Goal: Task Accomplishment & Management: Complete application form

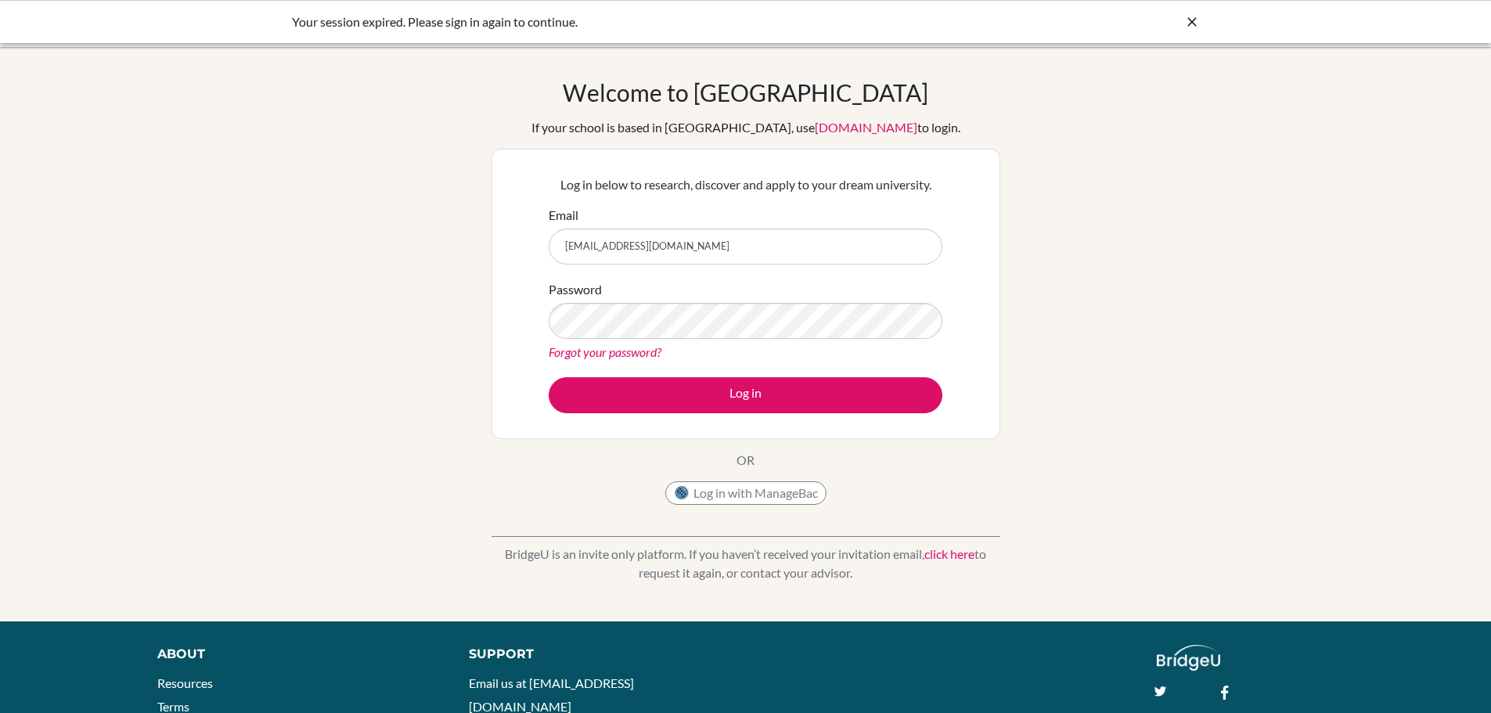
click at [549, 377] on button "Log in" at bounding box center [746, 395] width 394 height 36
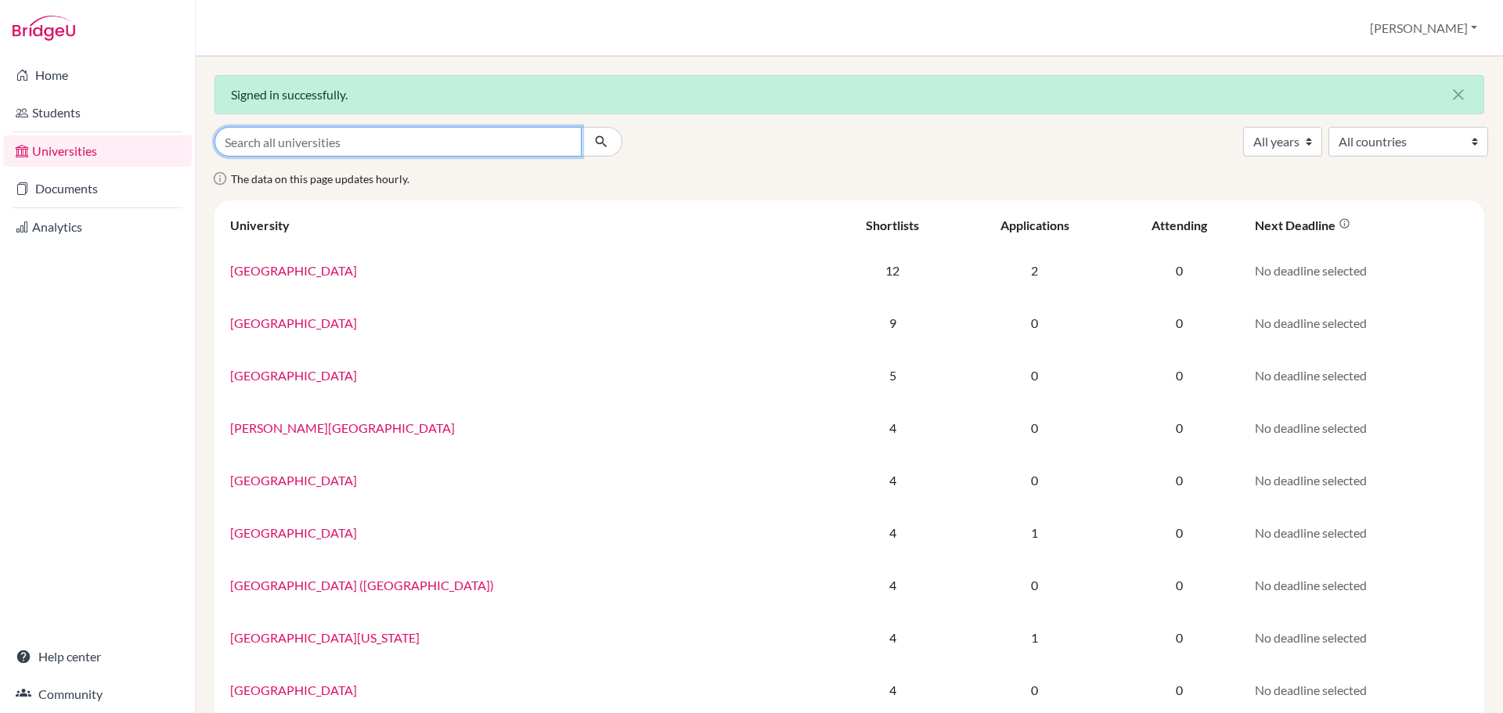
click at [265, 142] on input "Search all universities" at bounding box center [397, 142] width 367 height 30
type input "business"
click at [581, 127] on button "submit" at bounding box center [601, 142] width 41 height 30
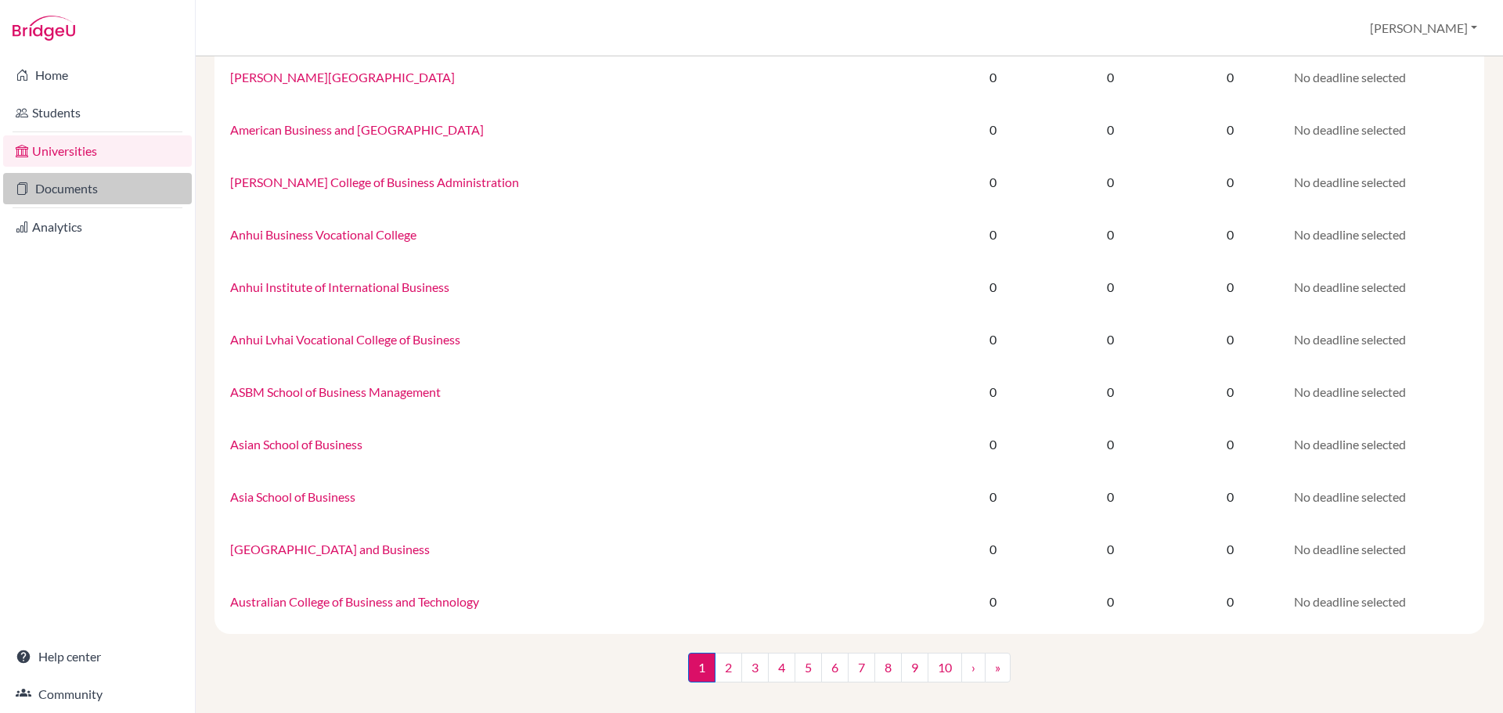
scroll to position [876, 0]
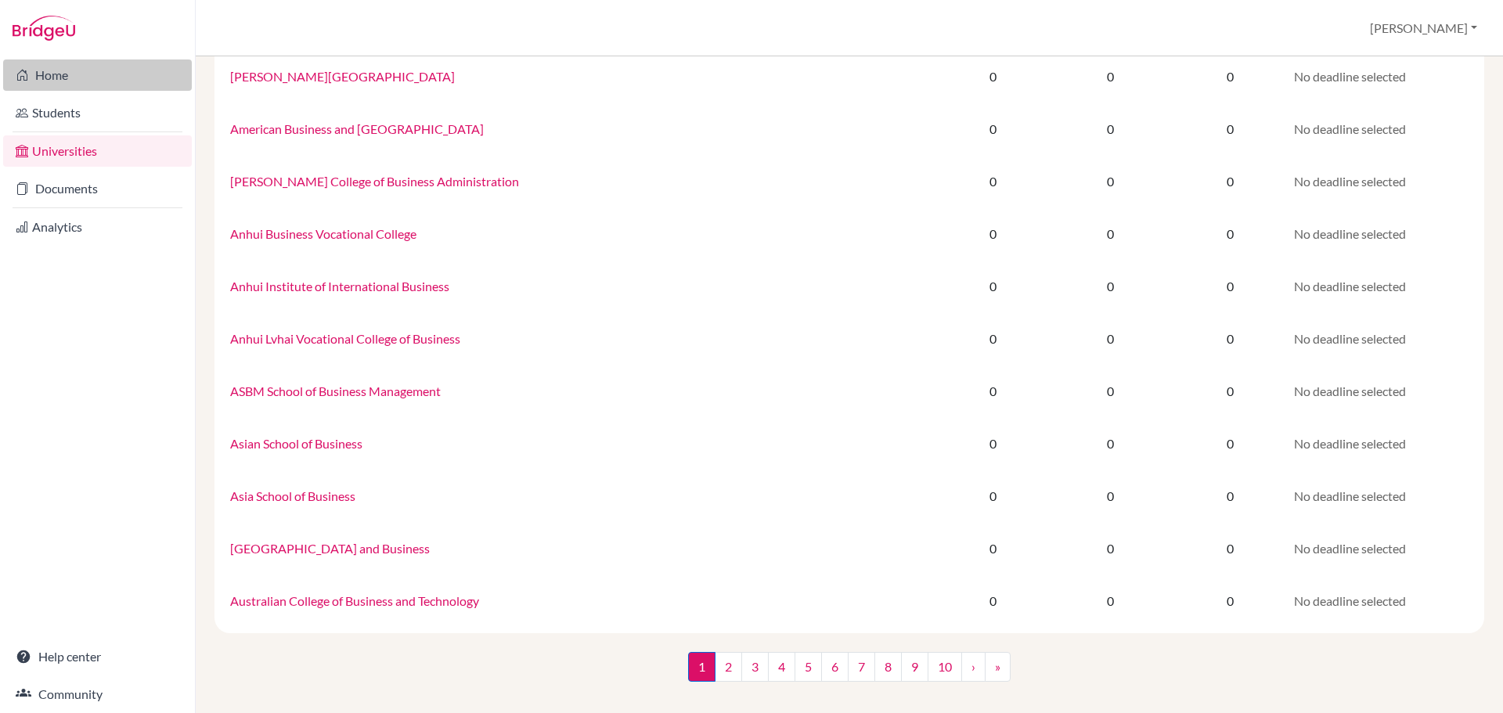
click at [52, 71] on link "Home" at bounding box center [97, 74] width 189 height 31
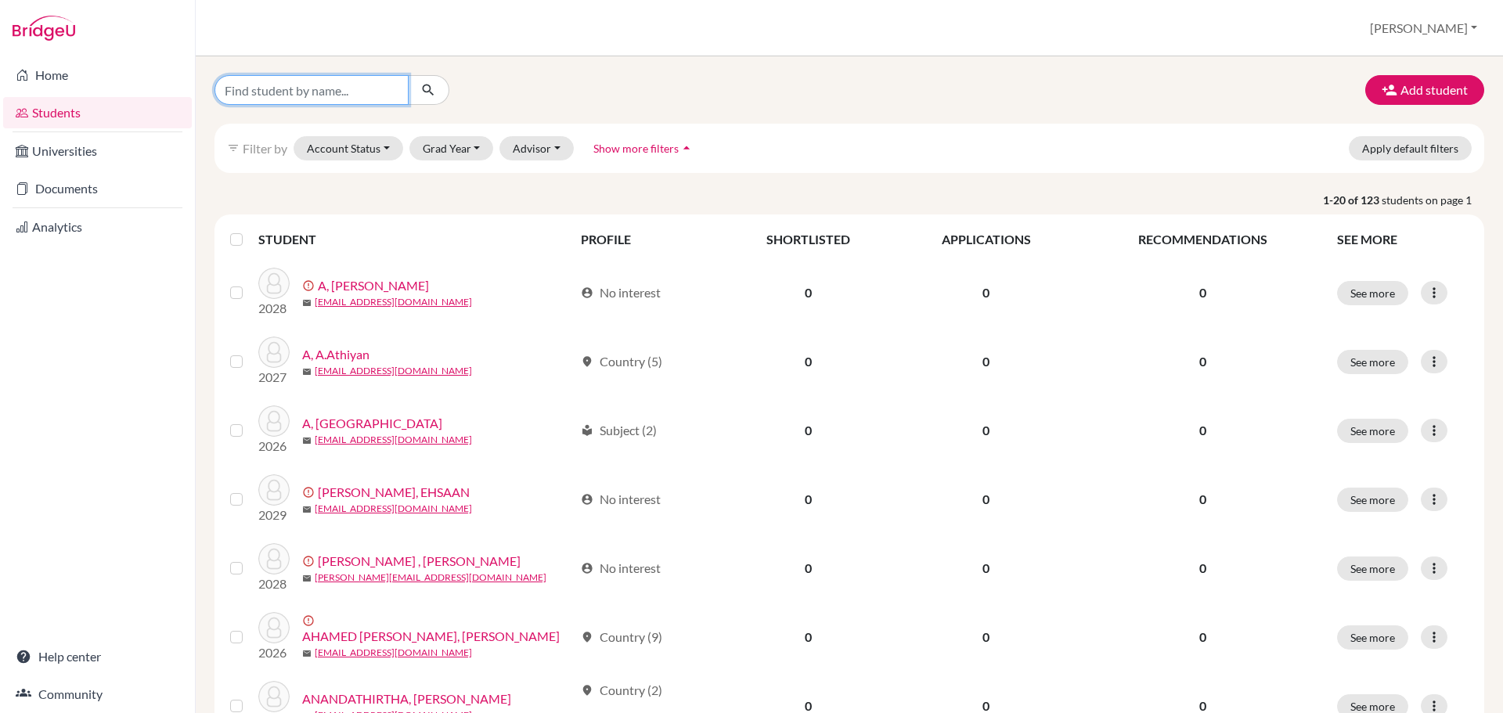
click at [260, 92] on input "Find student by name..." at bounding box center [311, 90] width 194 height 30
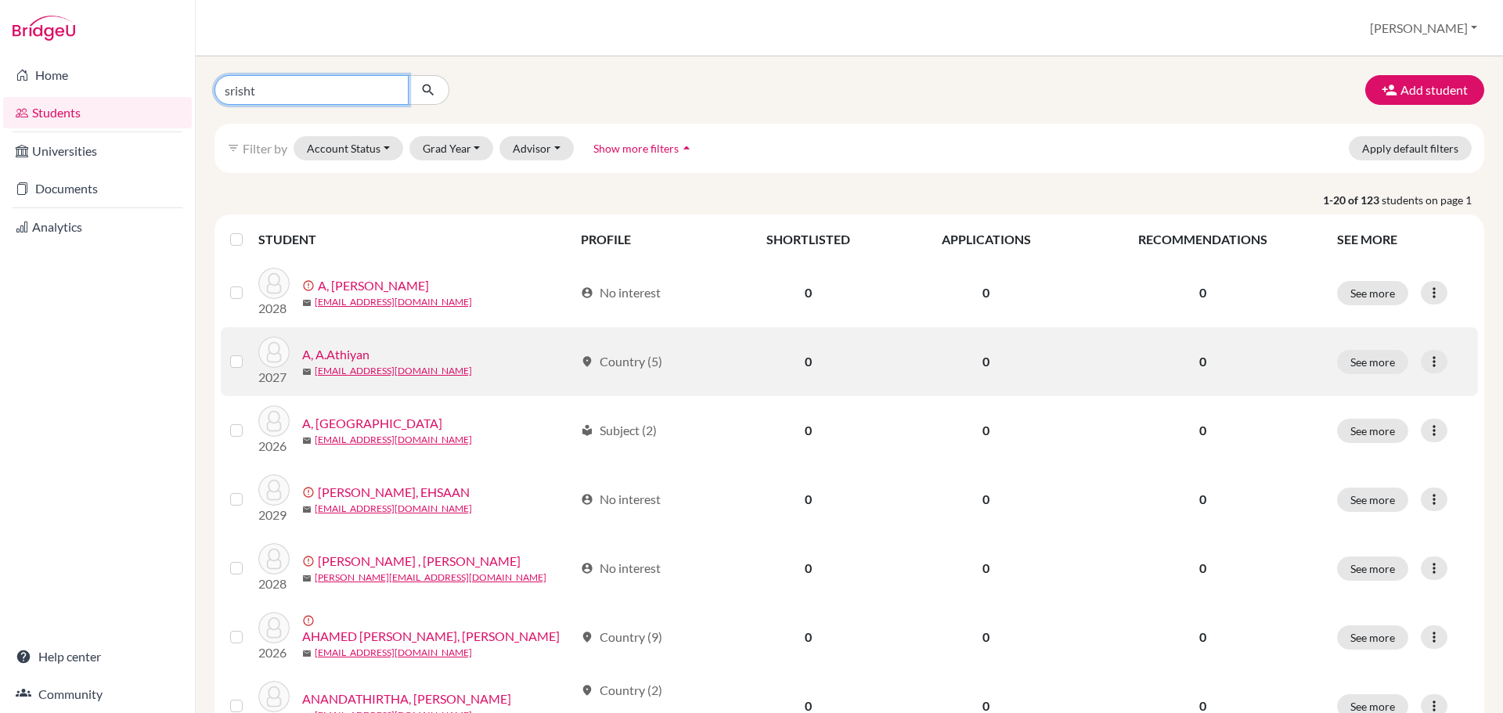
type input "srishti"
click button "submit" at bounding box center [428, 90] width 41 height 30
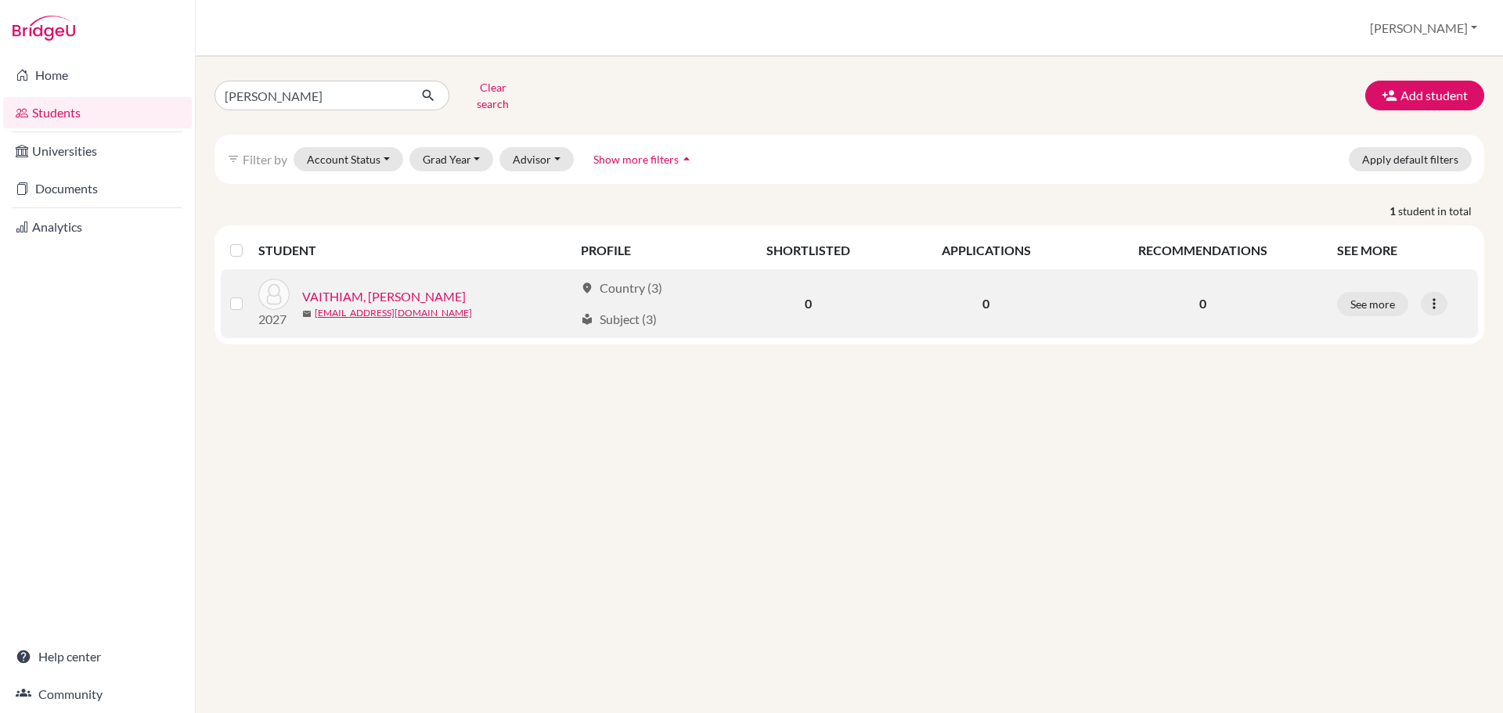
click at [350, 287] on link "VAITHIAM, SRISHTI" at bounding box center [384, 296] width 164 height 19
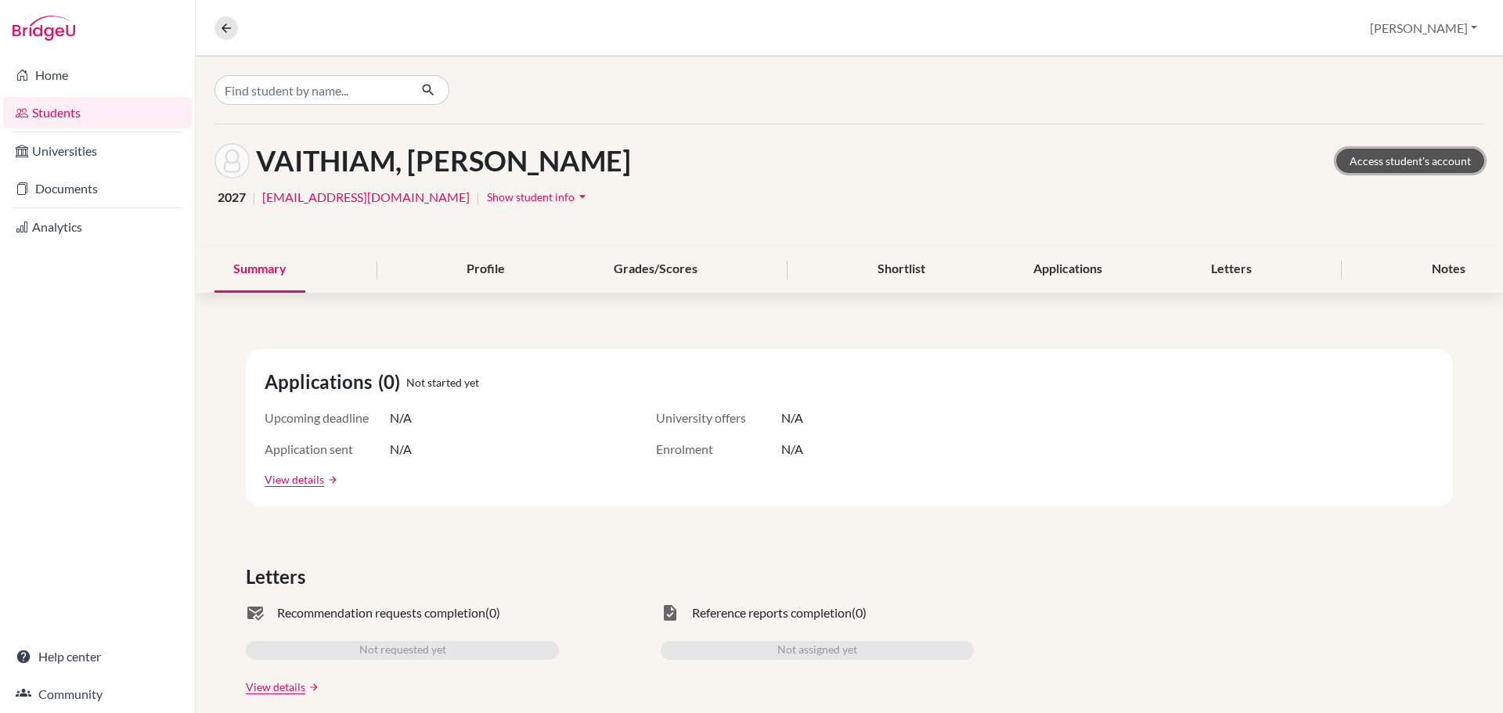
click at [1395, 160] on link "Access student's account" at bounding box center [1410, 161] width 148 height 24
click at [59, 82] on link "Home" at bounding box center [97, 74] width 189 height 31
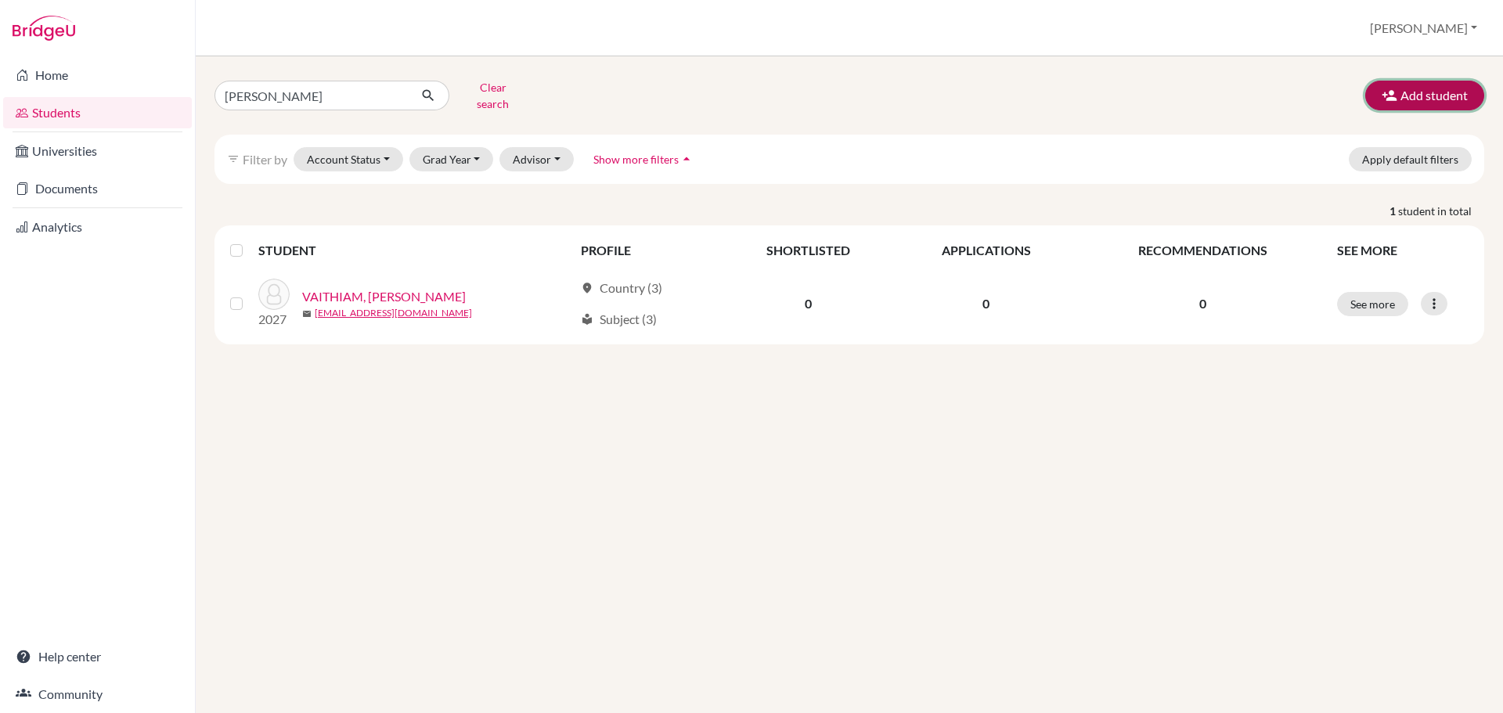
click at [1432, 89] on button "Add student" at bounding box center [1424, 96] width 119 height 30
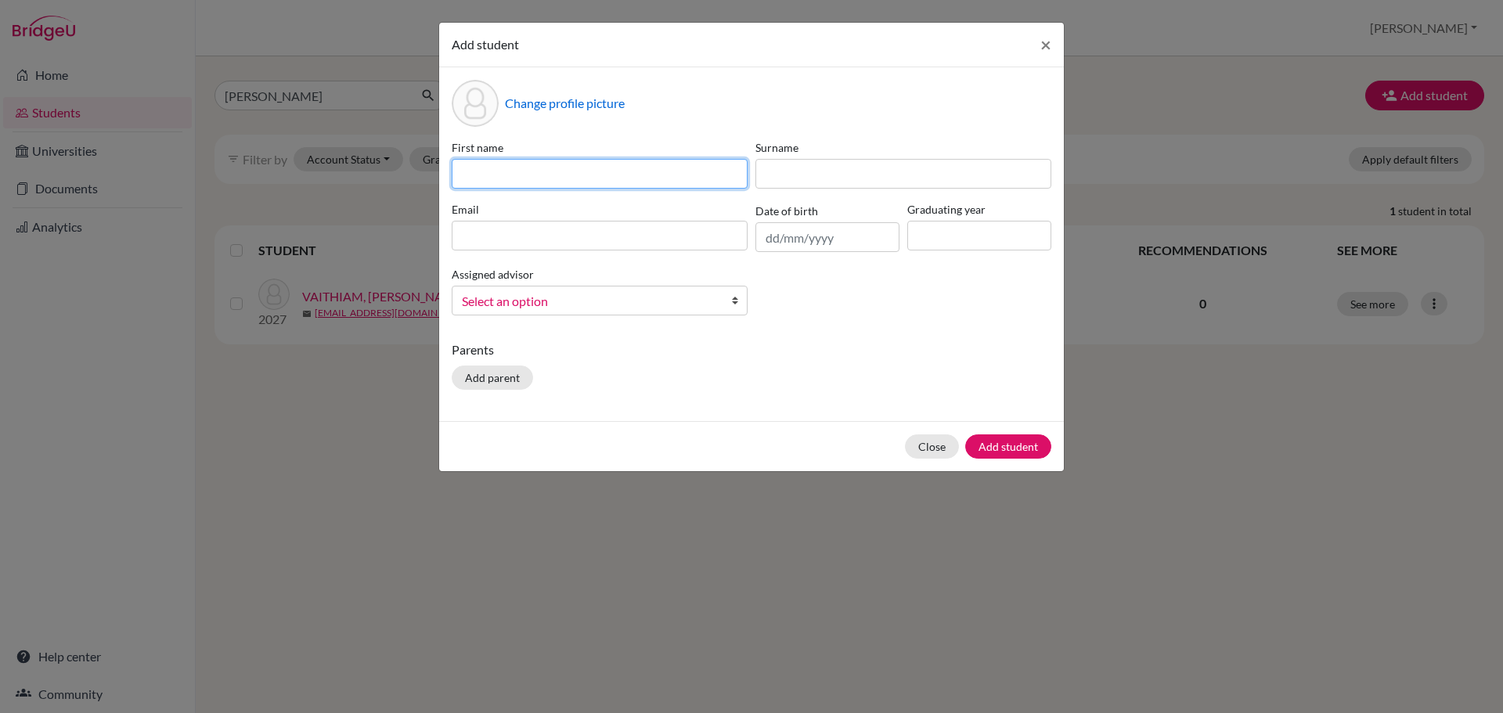
click at [480, 172] on input at bounding box center [600, 174] width 296 height 30
type input "SARANYA"
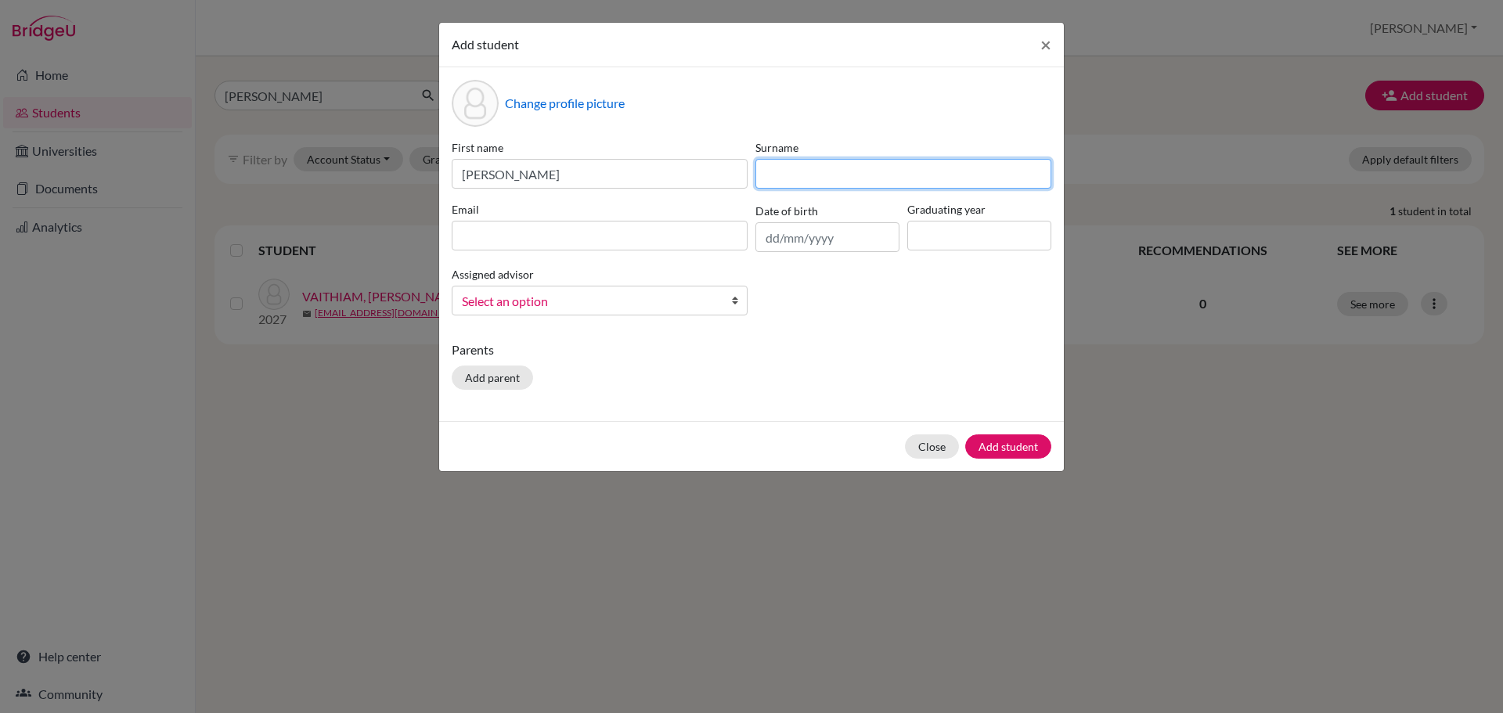
click at [808, 175] on input at bounding box center [903, 174] width 296 height 30
type input "RATNASREE"
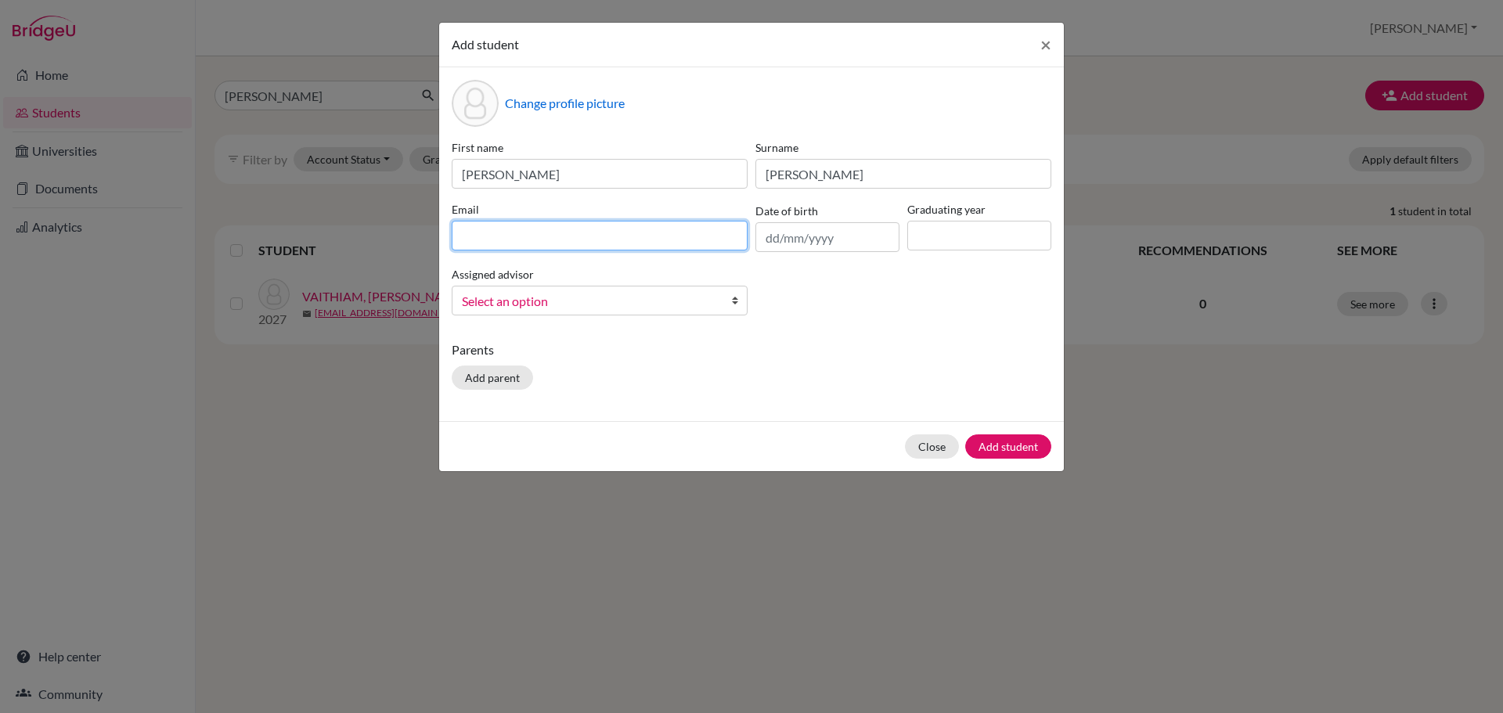
click at [470, 226] on input at bounding box center [600, 236] width 296 height 30
type input "saranyaratnasree@cpsglobalschool.com"
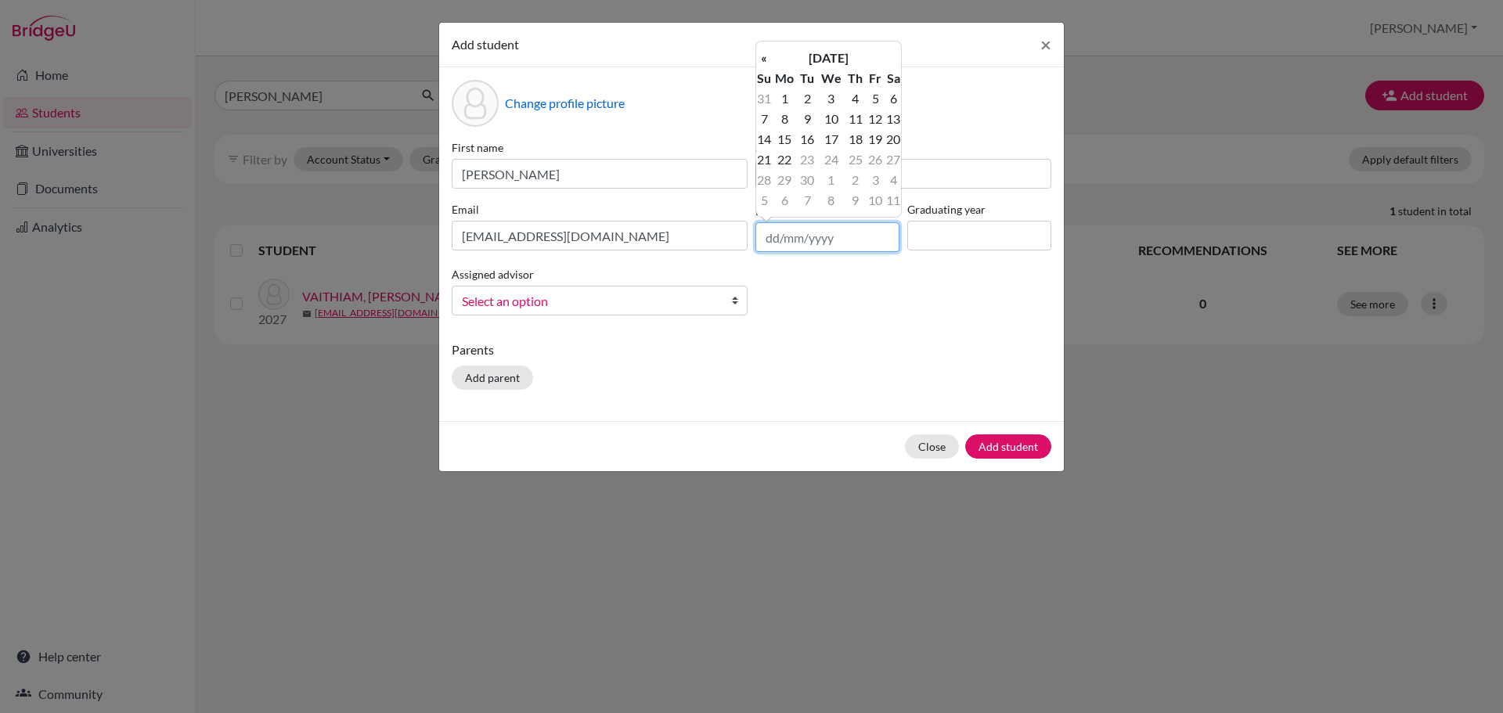
click at [767, 234] on input "text" at bounding box center [827, 237] width 144 height 30
type input "27/03/2009"
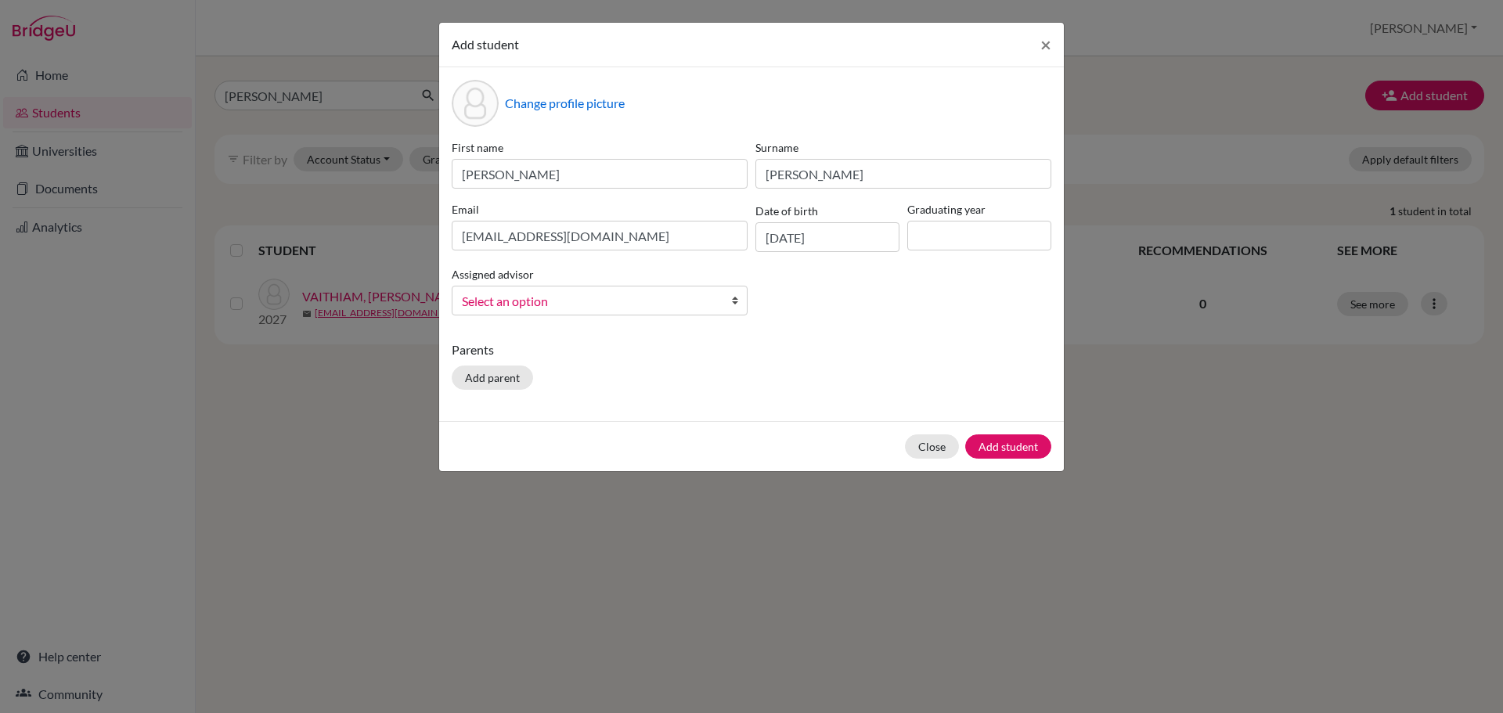
click at [870, 290] on div "First name SARANYA Surname RATNASREE Email saranyaratnasree@cpsglobalschool.com…" at bounding box center [751, 233] width 607 height 189
click at [845, 236] on input "27/03/2009" at bounding box center [827, 237] width 144 height 30
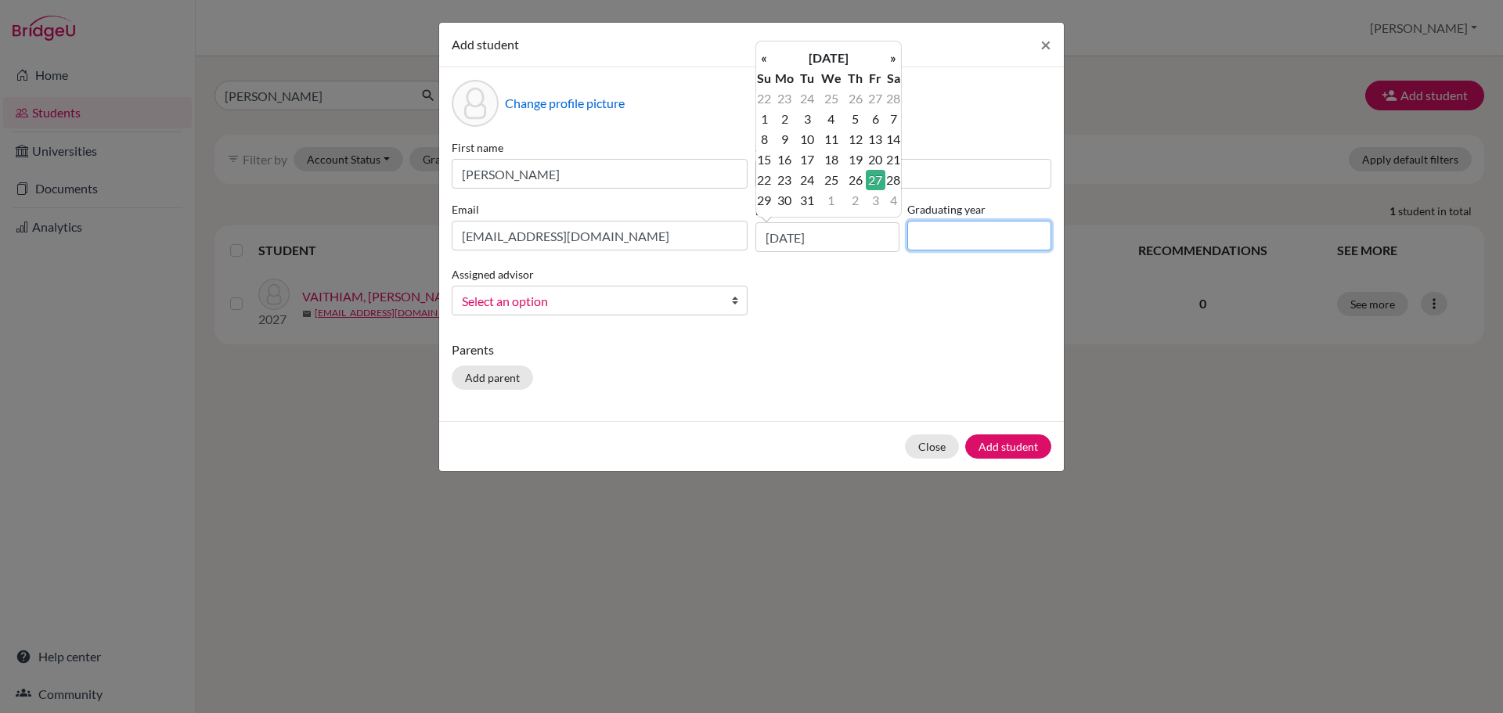
click at [930, 231] on input at bounding box center [979, 236] width 144 height 30
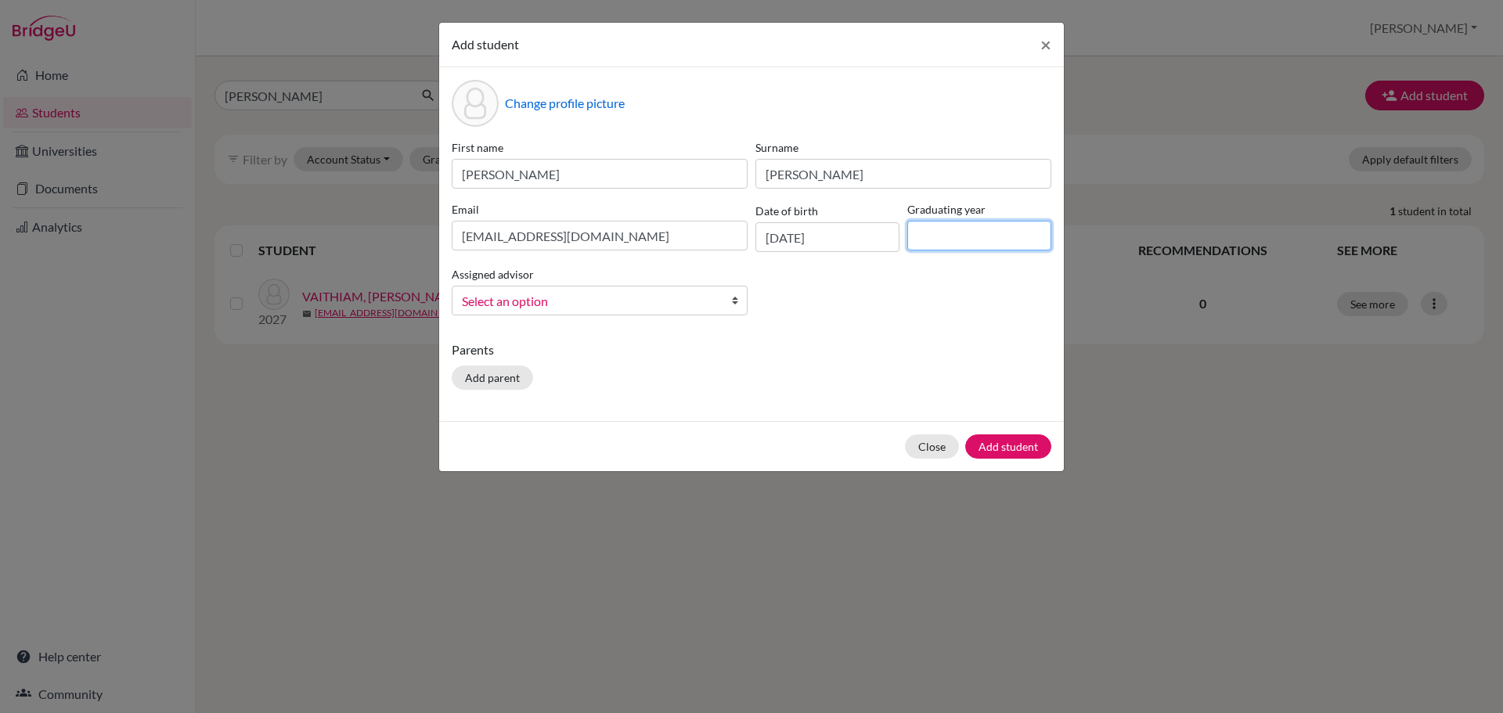
type input "2027"
click at [515, 304] on span "Select an option" at bounding box center [589, 301] width 255 height 20
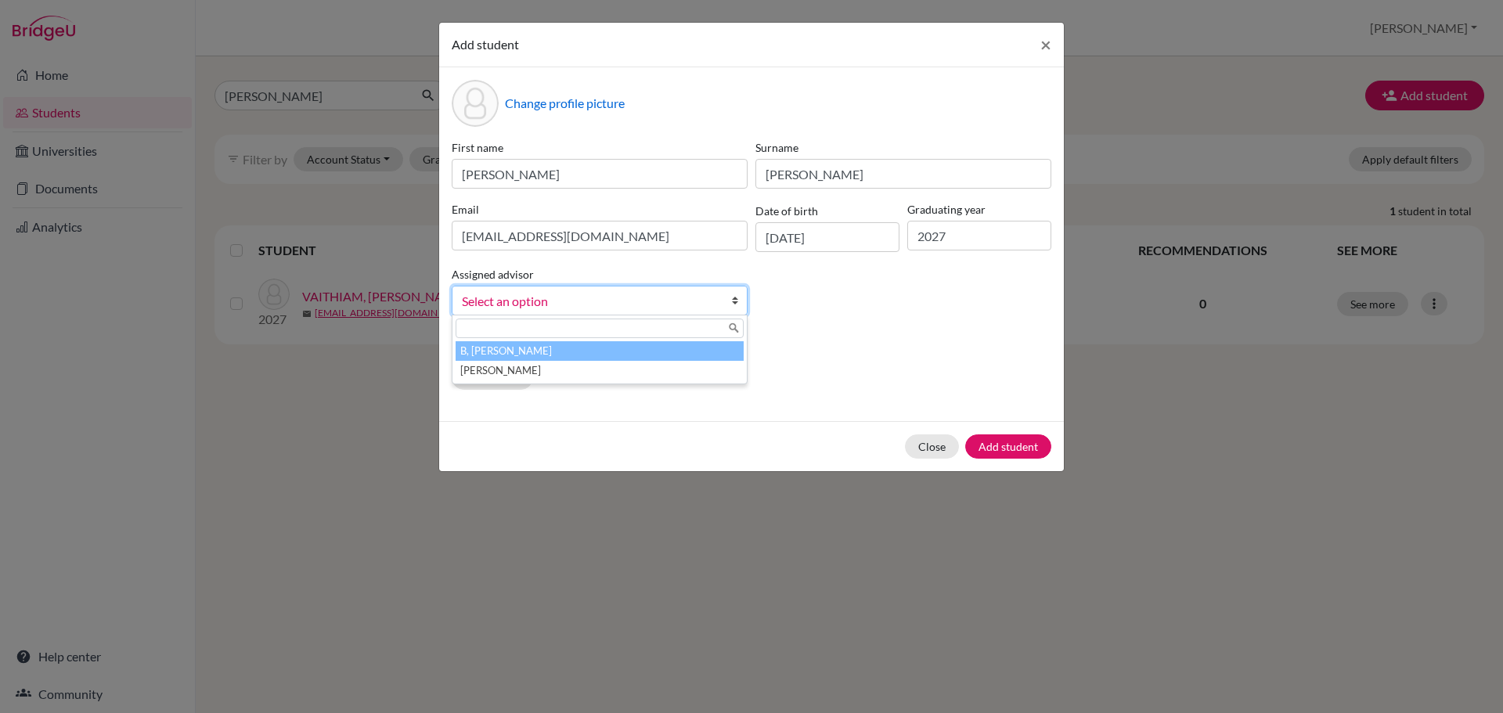
click at [513, 349] on li "B, SATHYAMOORTHY" at bounding box center [599, 351] width 288 height 20
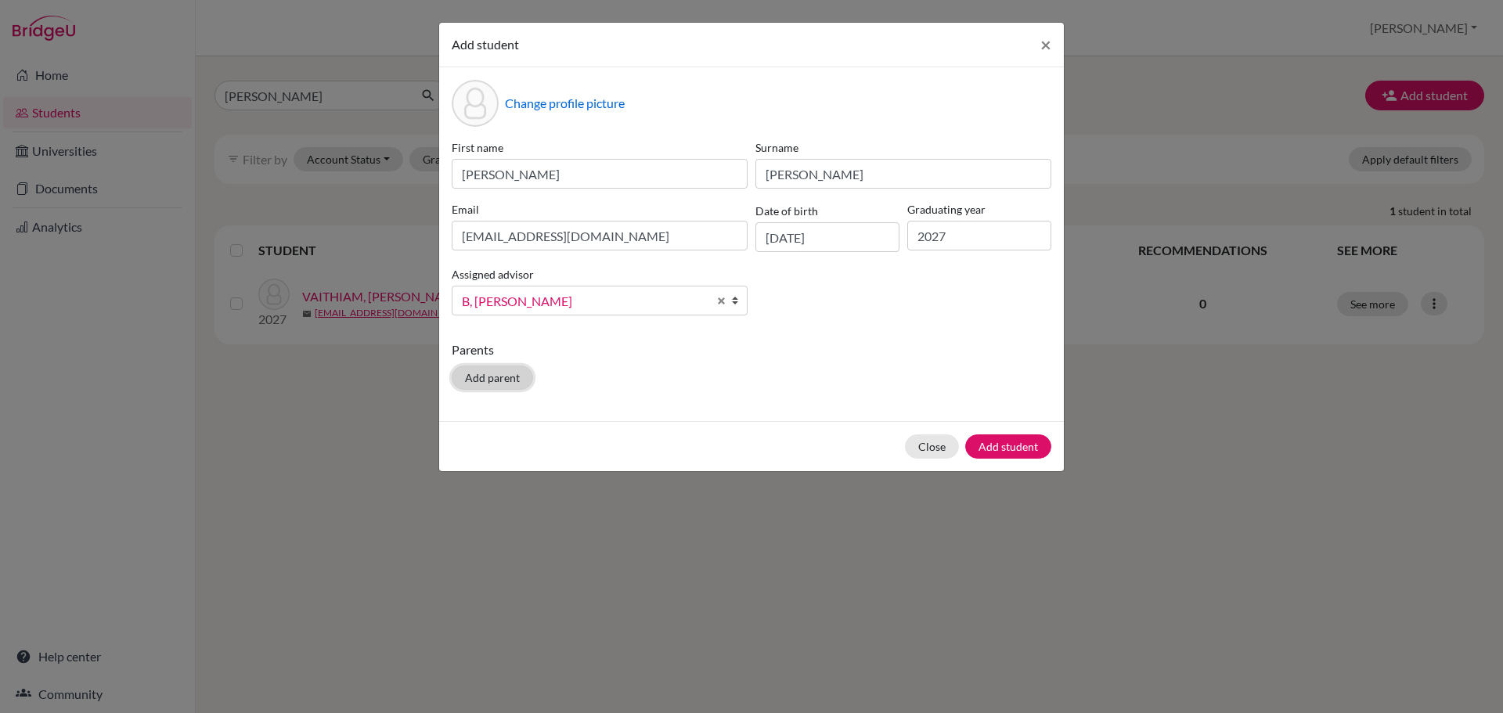
click at [499, 372] on button "Add parent" at bounding box center [492, 377] width 81 height 24
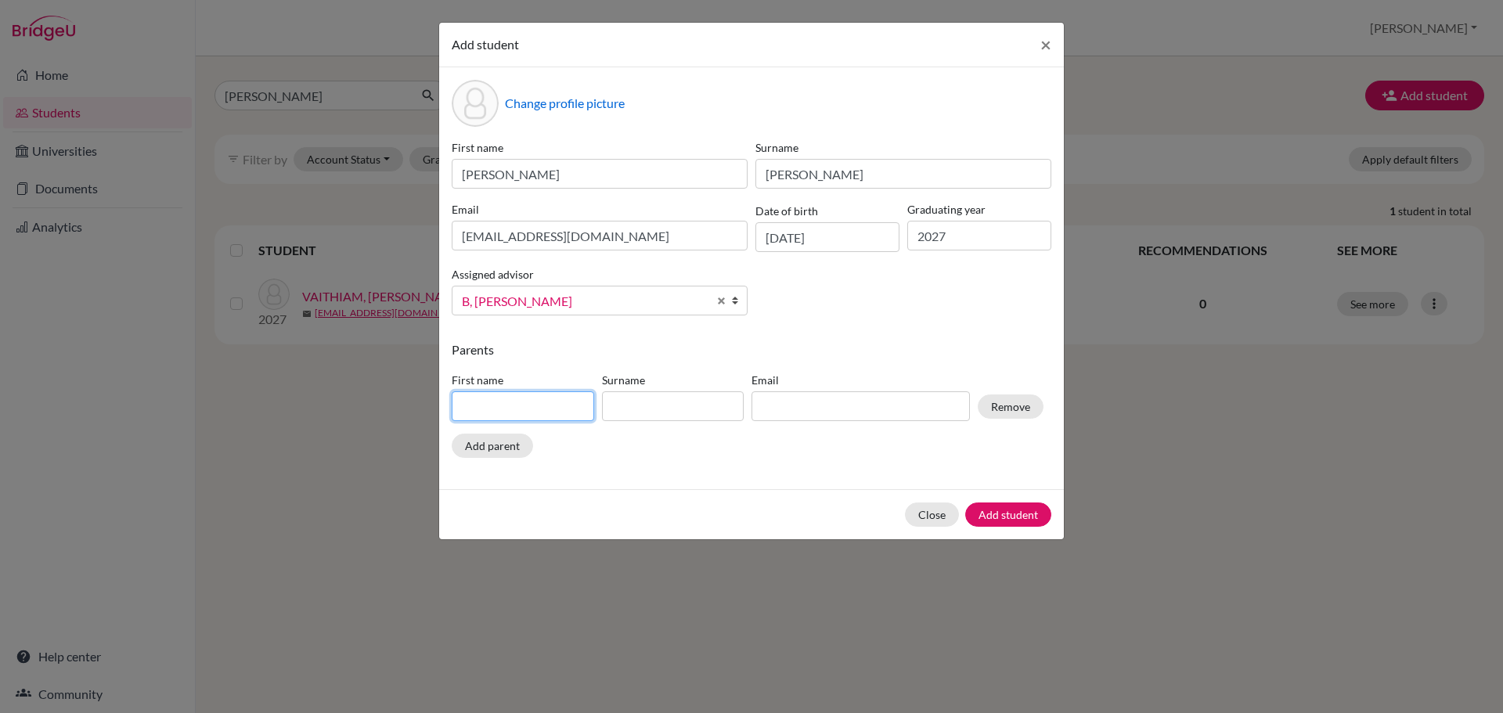
click at [488, 408] on input at bounding box center [523, 406] width 142 height 30
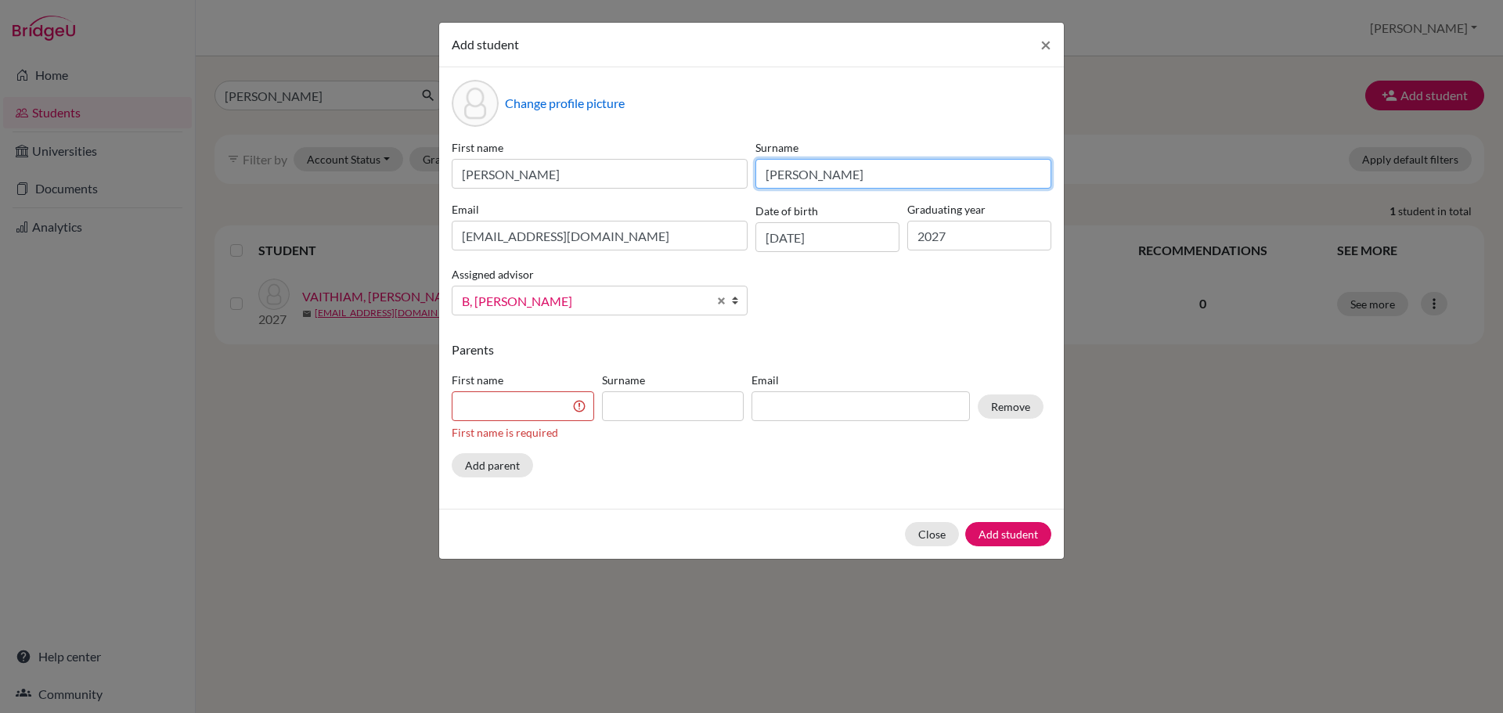
drag, startPoint x: 833, startPoint y: 174, endPoint x: 698, endPoint y: 173, distance: 134.6
click at [698, 173] on div "First name SARANYA Surname RATNASREE Email saranyaratnasree@cpsglobalschool.com…" at bounding box center [751, 233] width 607 height 189
click at [488, 412] on input at bounding box center [523, 406] width 142 height 30
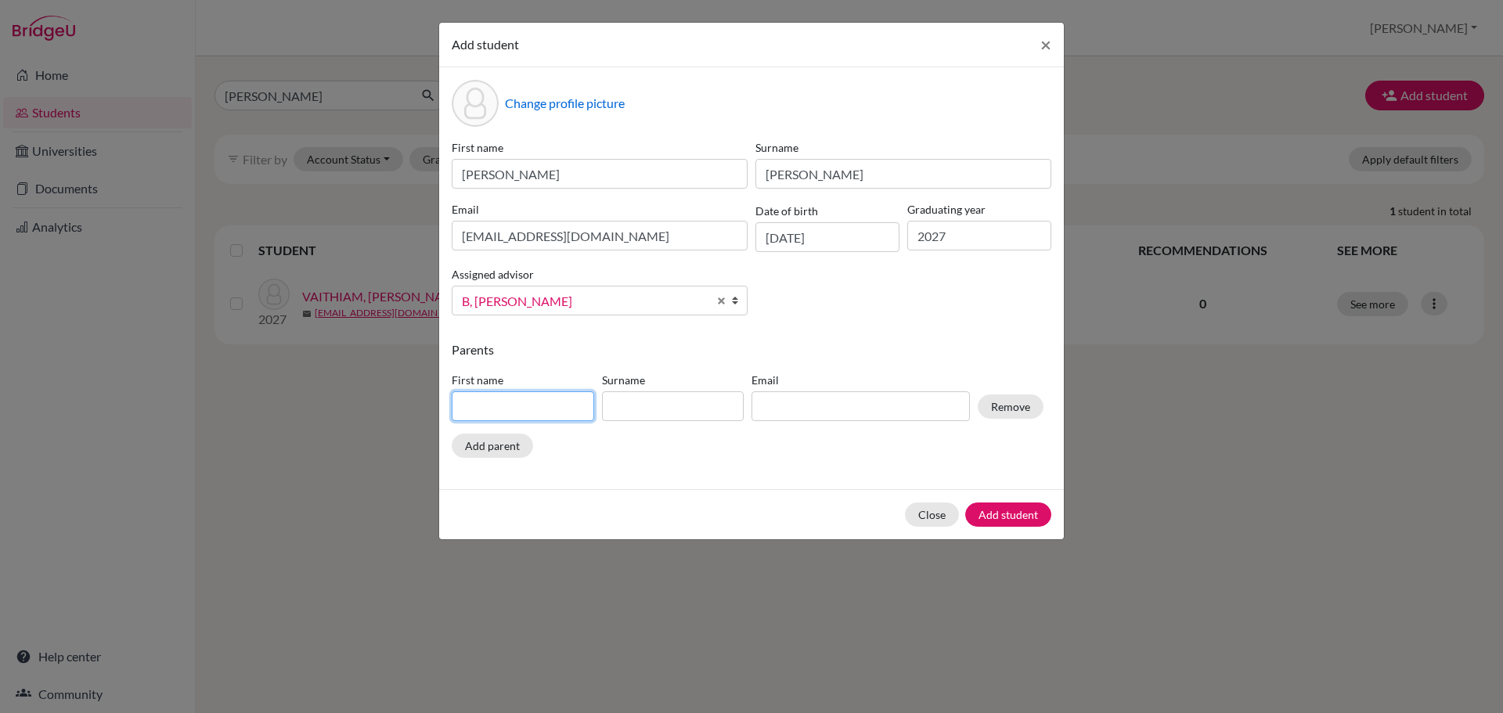
paste input "RATNASREE"
drag, startPoint x: 504, startPoint y: 405, endPoint x: 601, endPoint y: 405, distance: 97.0
click at [601, 405] on div "First name RATNASREE Surname Email Remove" at bounding box center [747, 399] width 599 height 68
type input "RATNASREE"
click at [624, 407] on input at bounding box center [673, 406] width 142 height 30
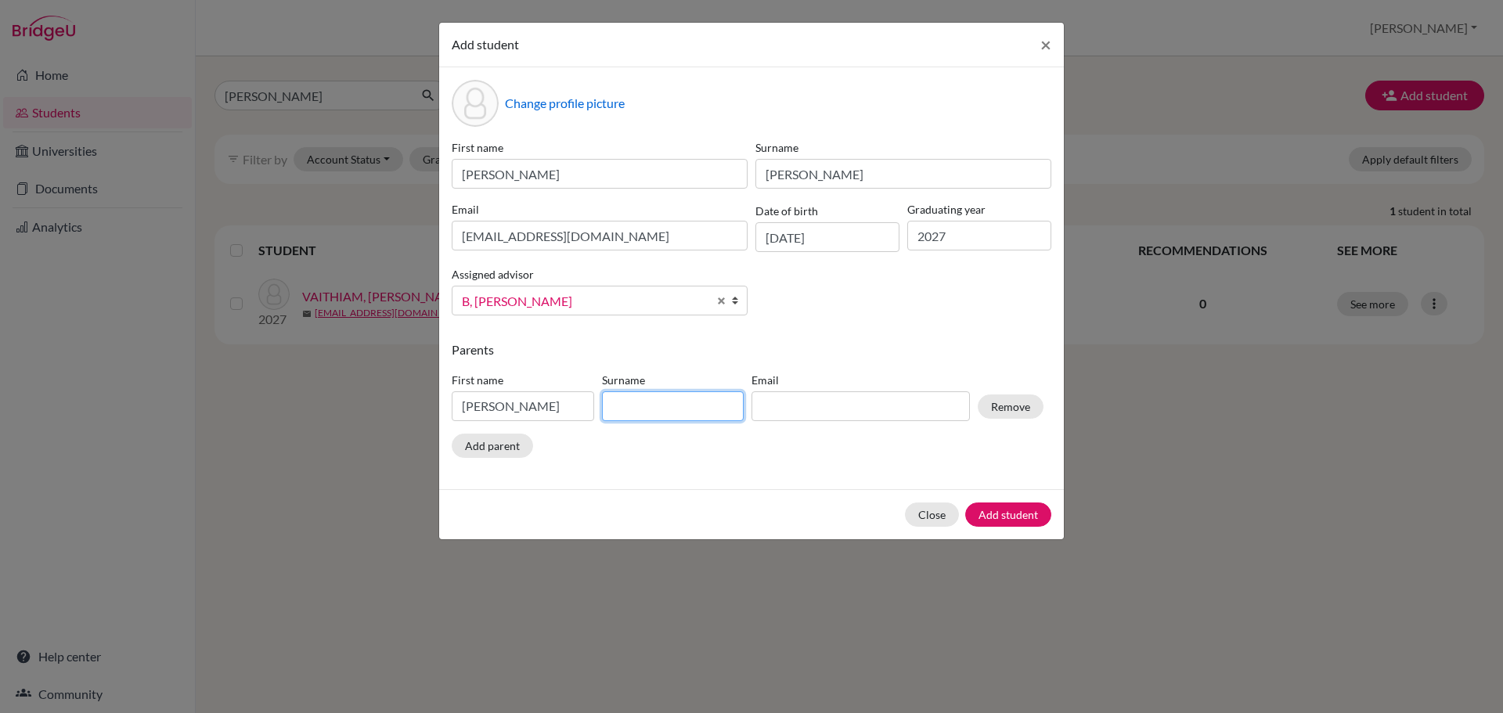
paste input "SREE"
type input "SREE"
click at [849, 404] on input at bounding box center [860, 406] width 218 height 30
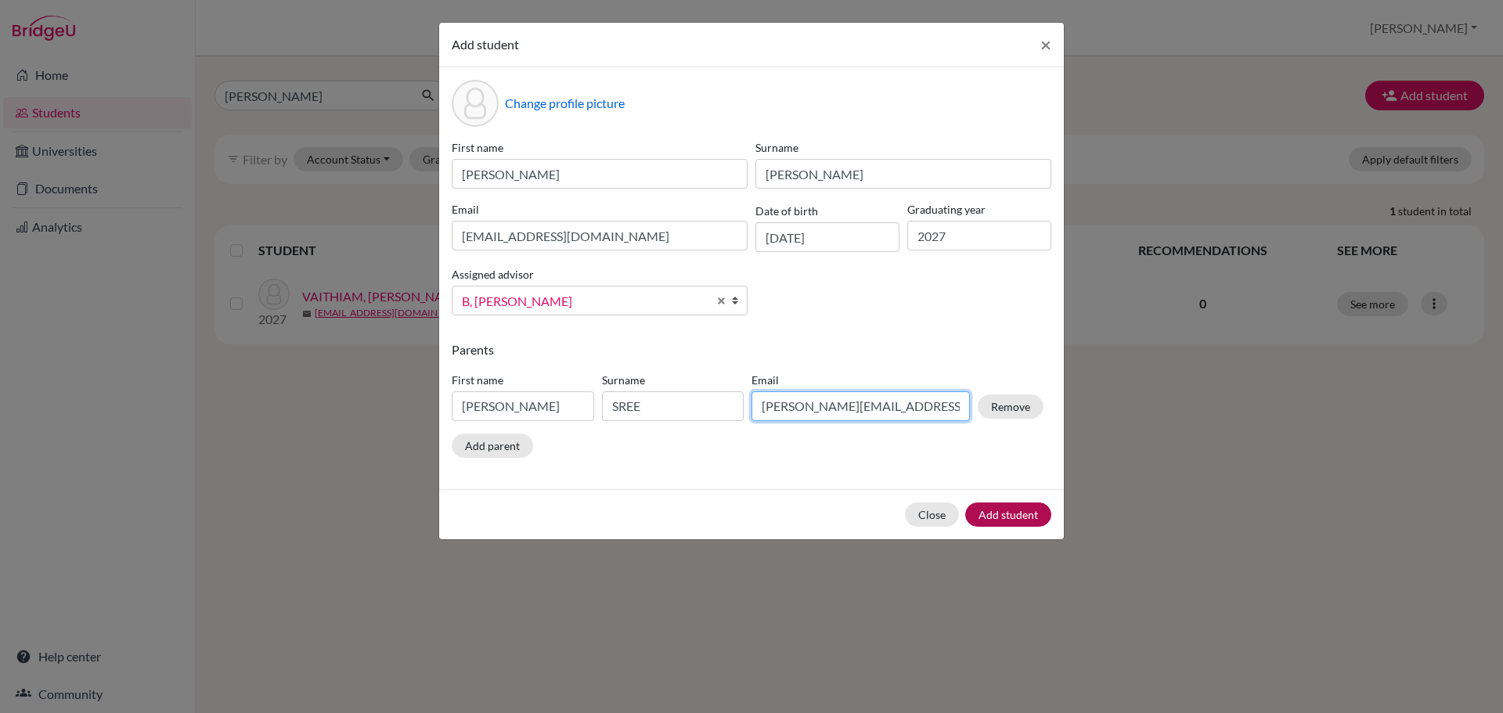
type input "senthil.r@maduraipower.com"
click at [997, 509] on button "Add student" at bounding box center [1008, 514] width 86 height 24
